Goal: Information Seeking & Learning: Understand process/instructions

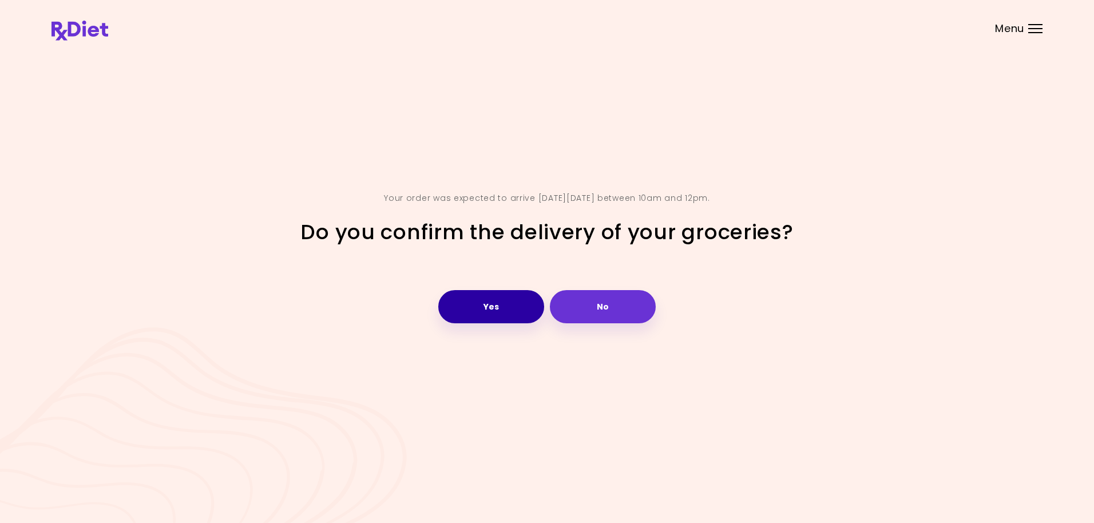
click at [474, 303] on button "Yes" at bounding box center [491, 306] width 106 height 33
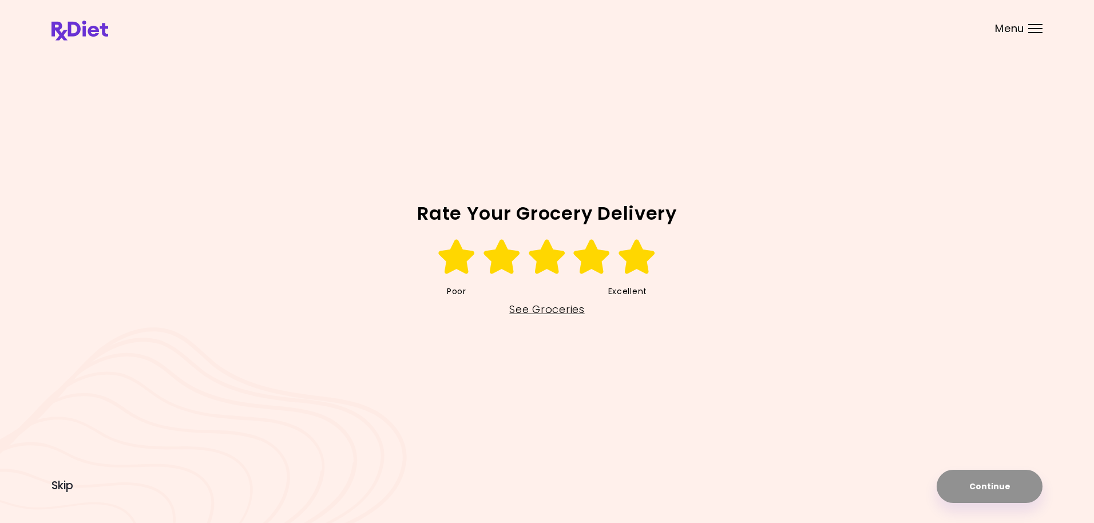
click at [647, 265] on icon at bounding box center [636, 257] width 39 height 34
click at [989, 483] on button "Continue" at bounding box center [990, 486] width 106 height 33
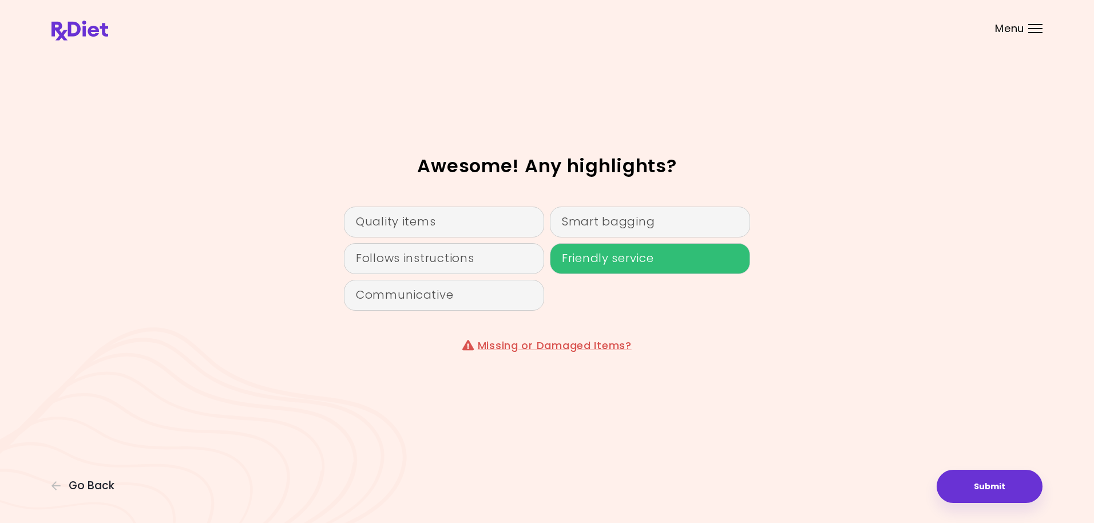
click at [609, 269] on div "Friendly service" at bounding box center [650, 258] width 200 height 31
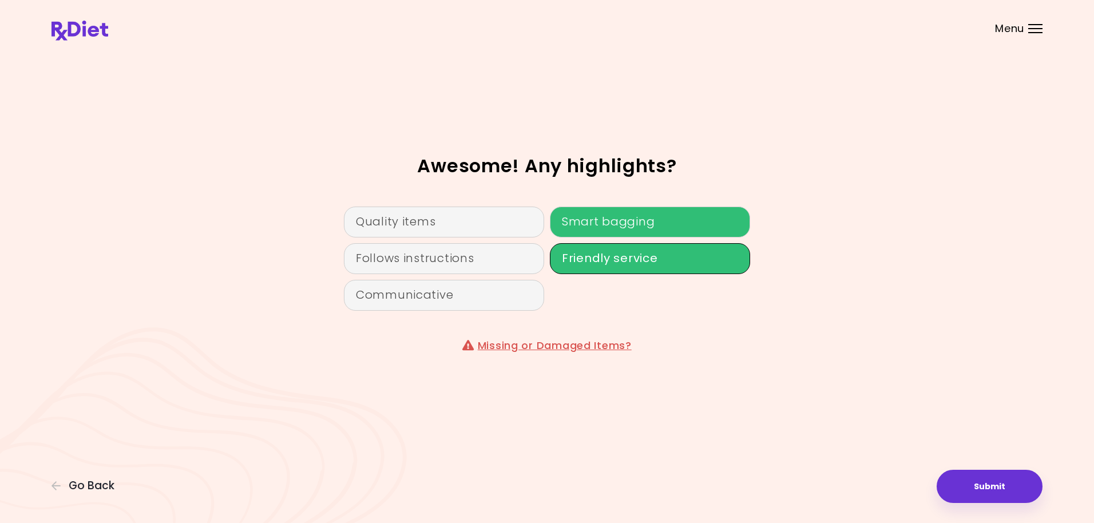
click at [617, 219] on div "Smart bagging" at bounding box center [650, 222] width 200 height 31
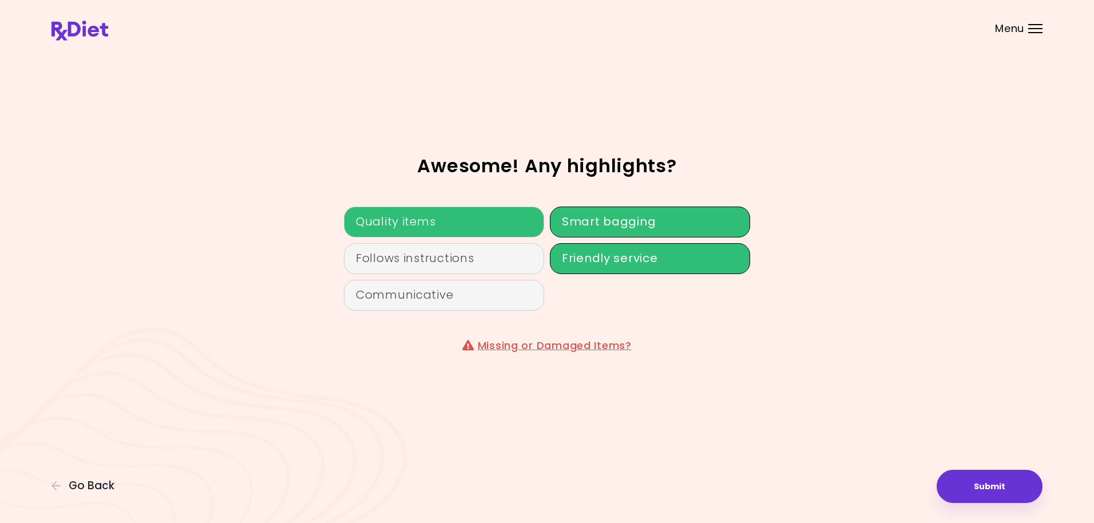
click at [481, 219] on div "Quality items" at bounding box center [444, 222] width 200 height 31
click at [986, 489] on button "Submit" at bounding box center [990, 486] width 106 height 33
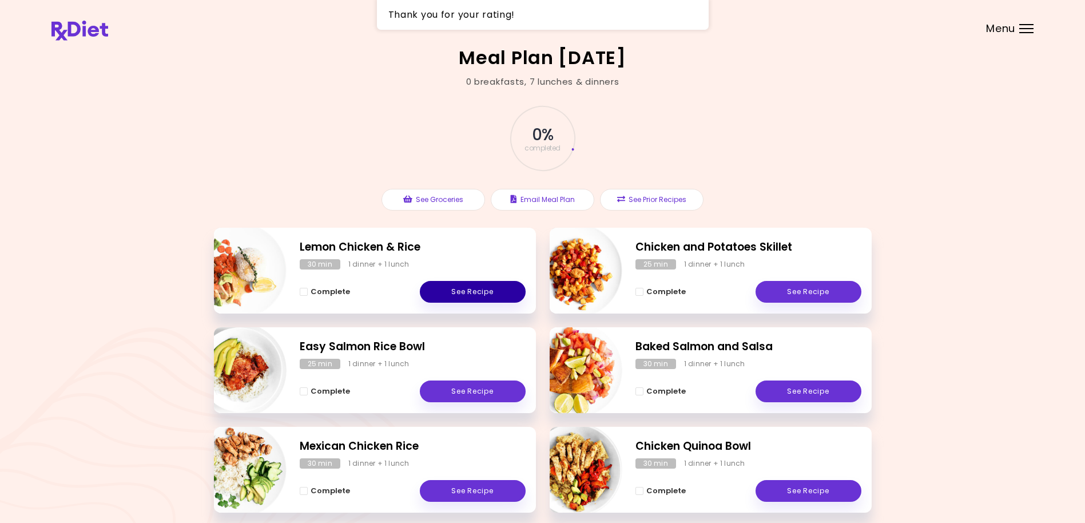
click at [458, 289] on link "See Recipe" at bounding box center [473, 292] width 106 height 22
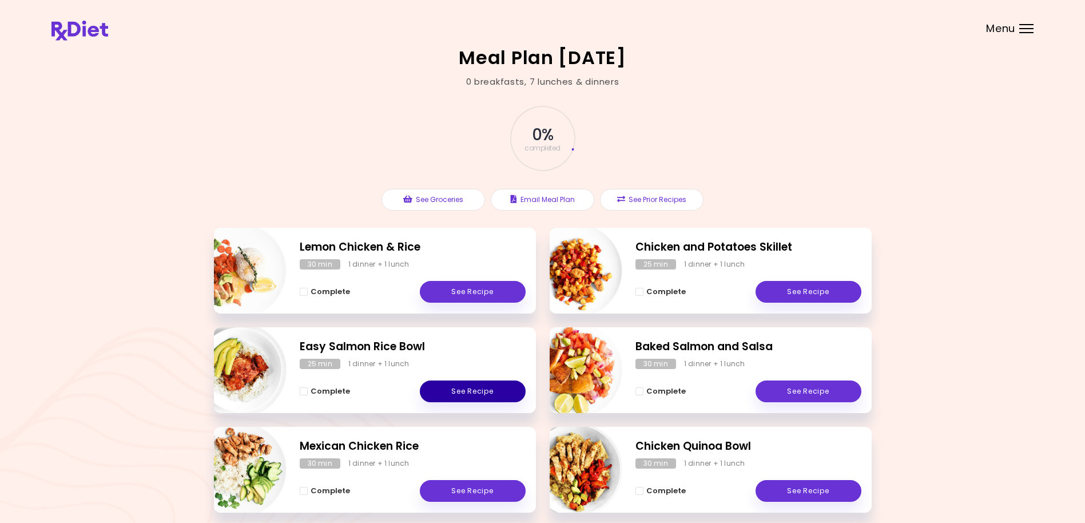
click at [475, 397] on link "See Recipe" at bounding box center [473, 391] width 106 height 22
click at [468, 493] on link "See Recipe" at bounding box center [473, 491] width 106 height 22
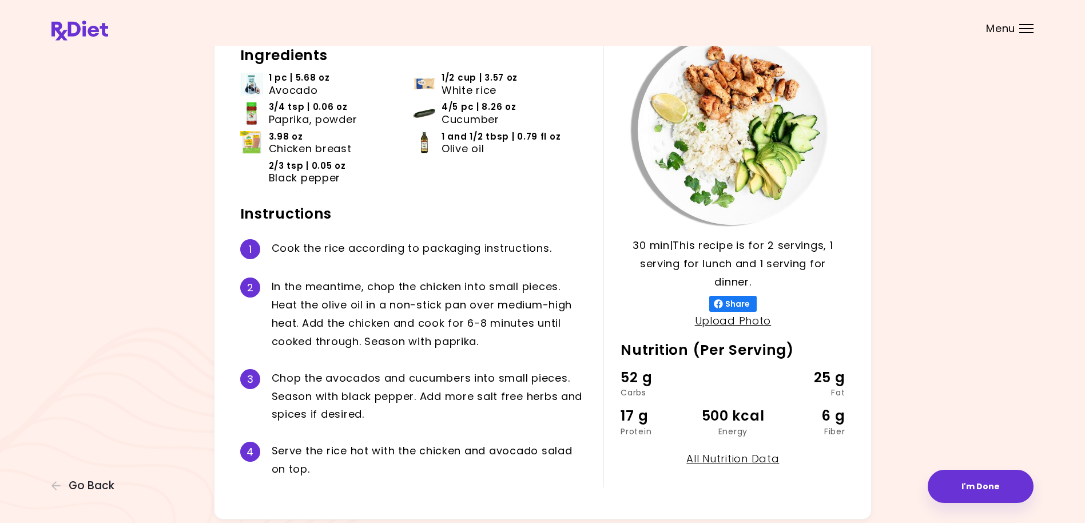
scroll to position [126, 0]
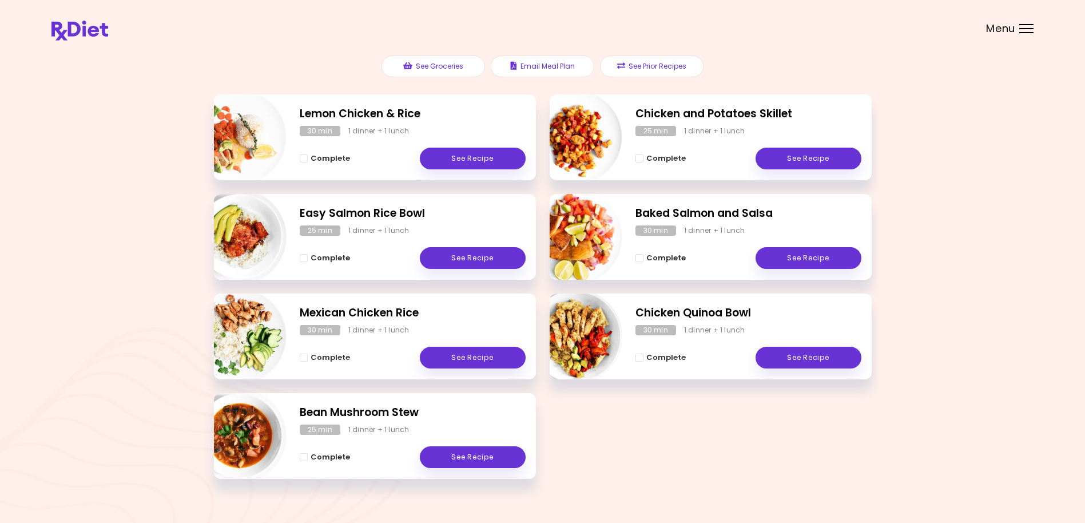
scroll to position [152, 0]
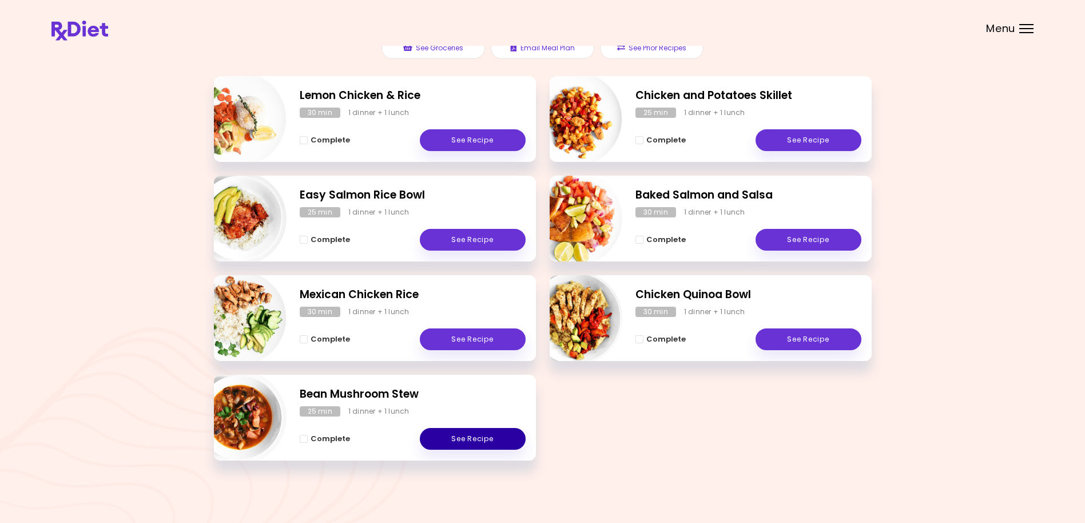
click at [458, 437] on link "See Recipe" at bounding box center [473, 439] width 106 height 22
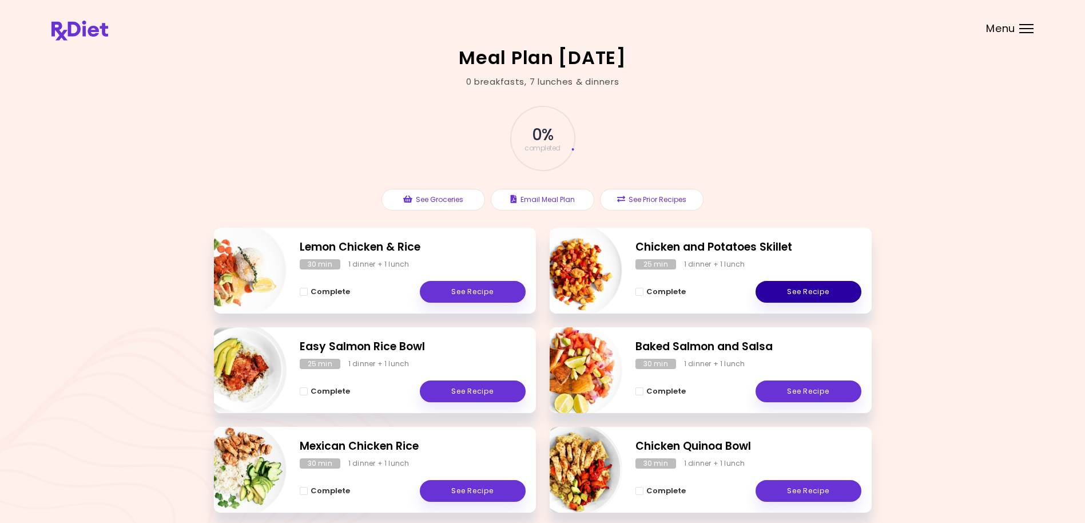
click at [818, 290] on link "See Recipe" at bounding box center [809, 292] width 106 height 22
click at [791, 393] on link "See Recipe" at bounding box center [809, 391] width 106 height 22
click at [798, 489] on link "See Recipe" at bounding box center [809, 491] width 106 height 22
